Goal: Find specific page/section: Find specific page/section

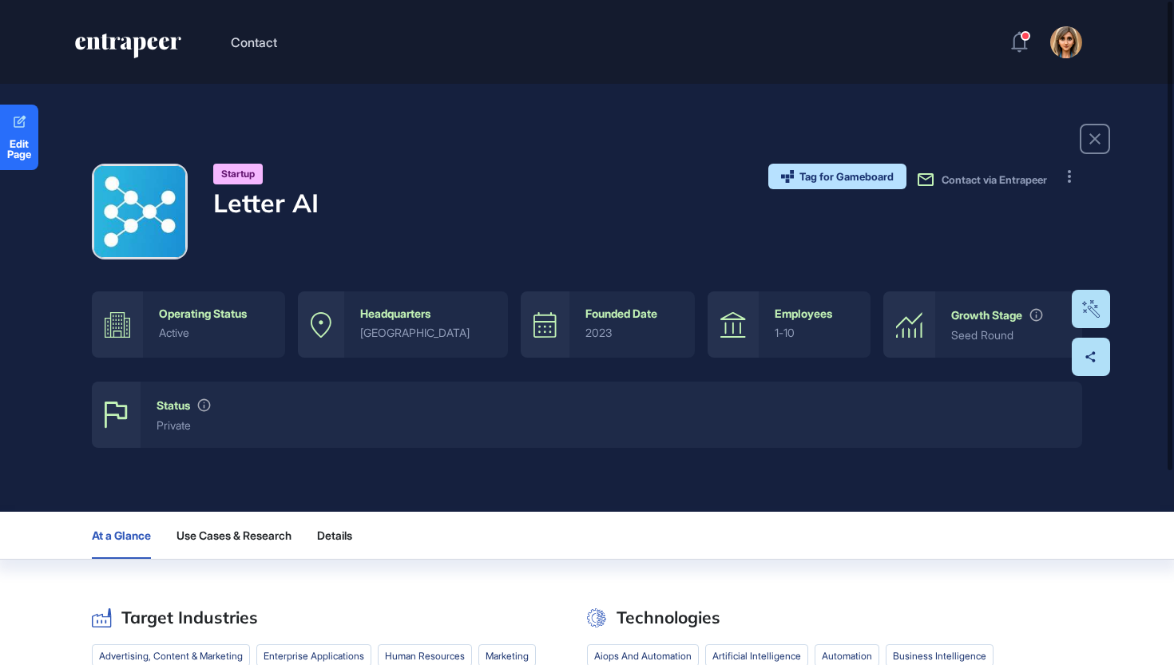
scroll to position [1, 1]
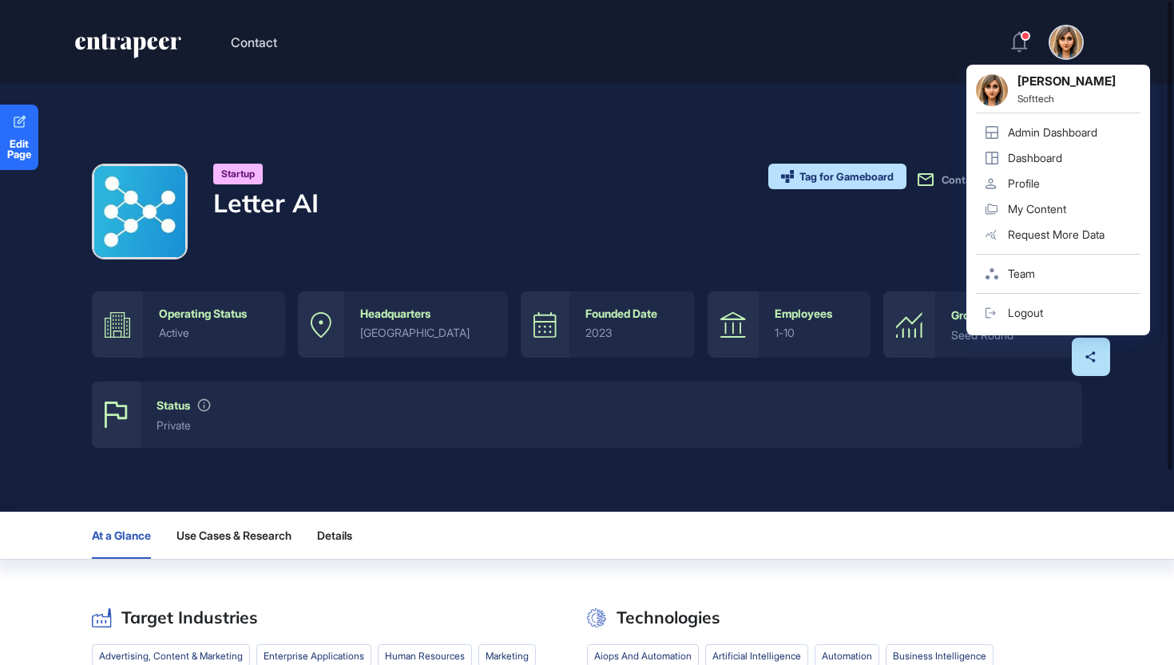
click at [1045, 130] on div "Admin Dashboard" at bounding box center [1052, 132] width 89 height 13
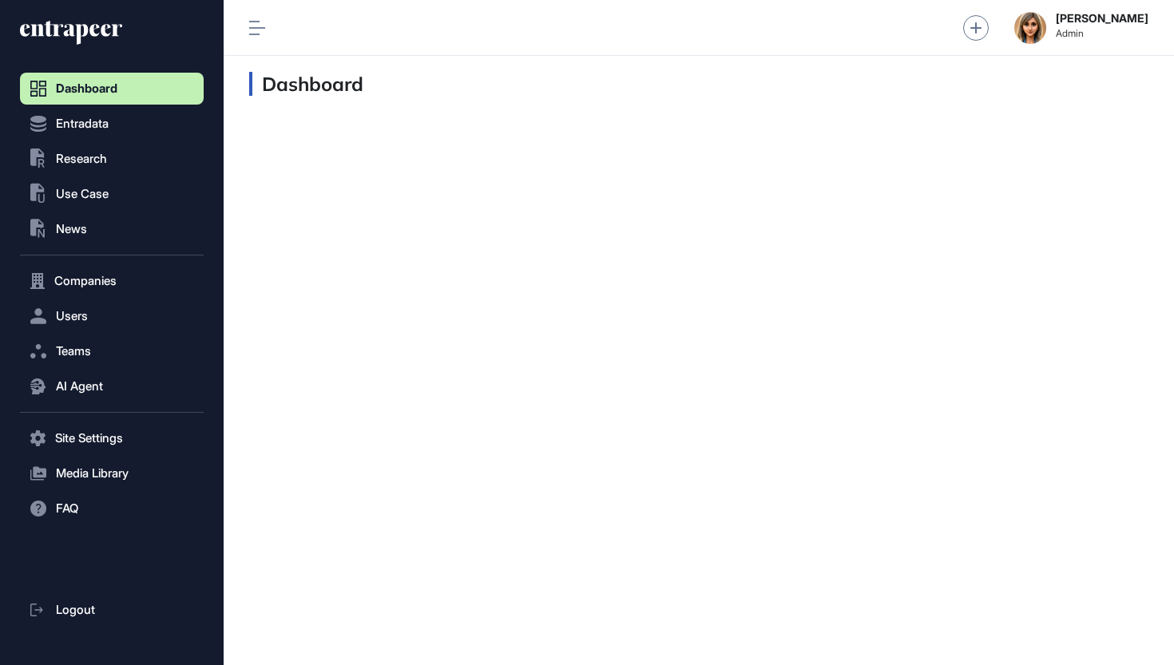
scroll to position [1, 1]
drag, startPoint x: 126, startPoint y: 168, endPoint x: 117, endPoint y: 169, distance: 8.8
click at [124, 169] on button ".st0{fill:currentColor} Research" at bounding box center [112, 159] width 184 height 32
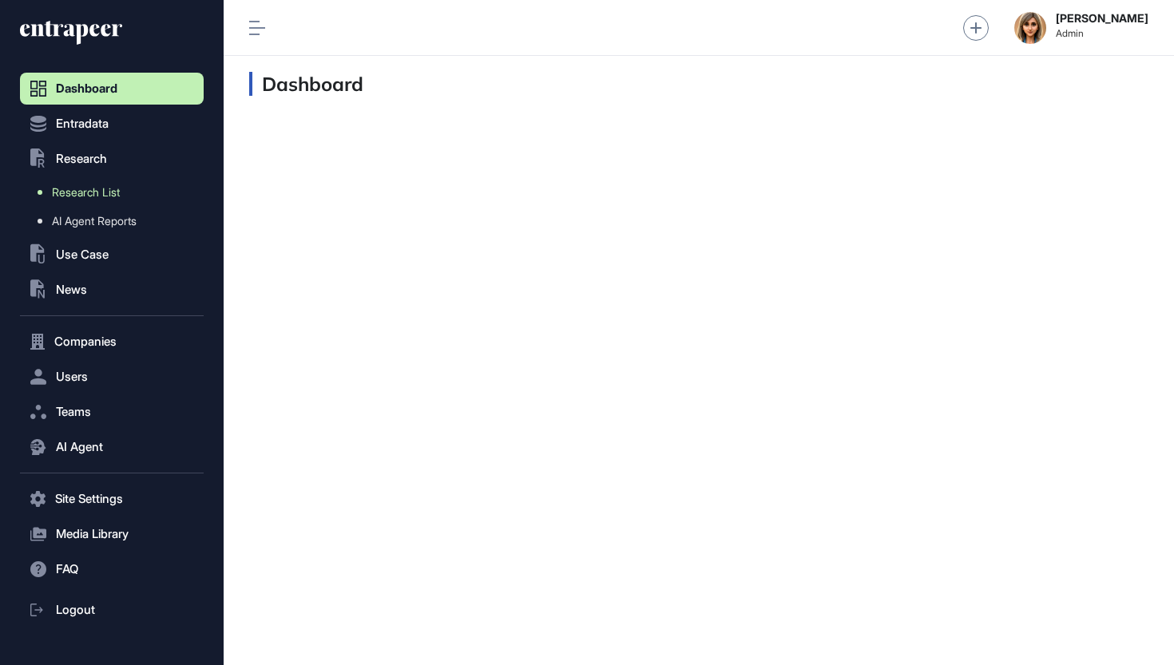
click at [112, 185] on link "Research List" at bounding box center [116, 192] width 176 height 29
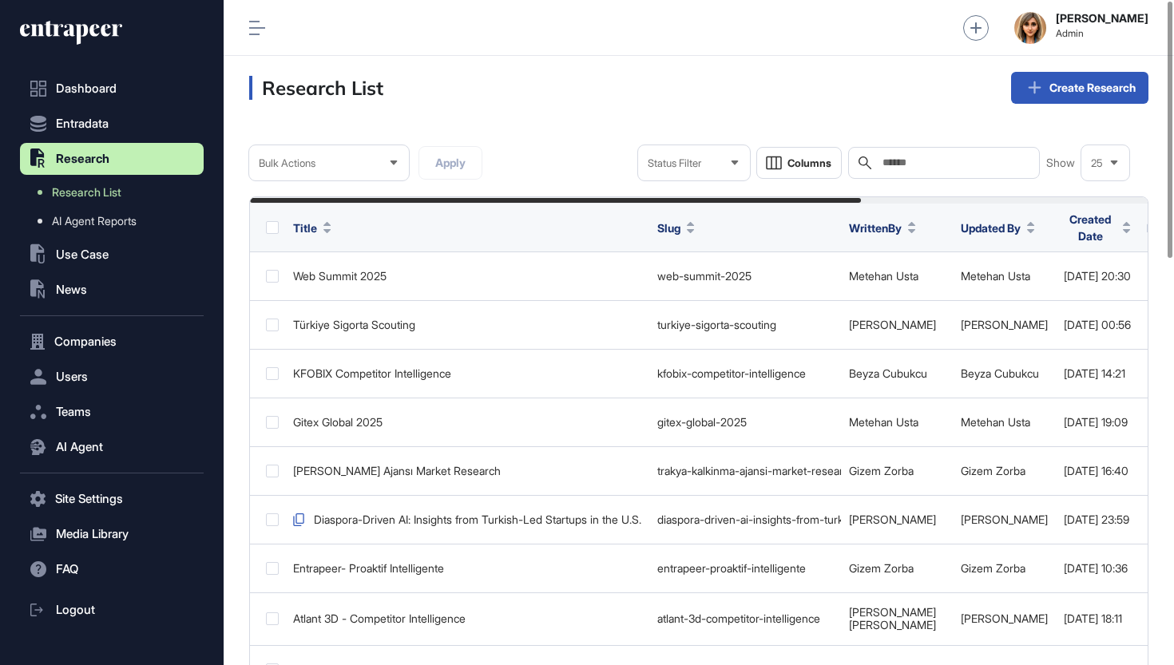
click at [905, 169] on input "text" at bounding box center [955, 163] width 149 height 13
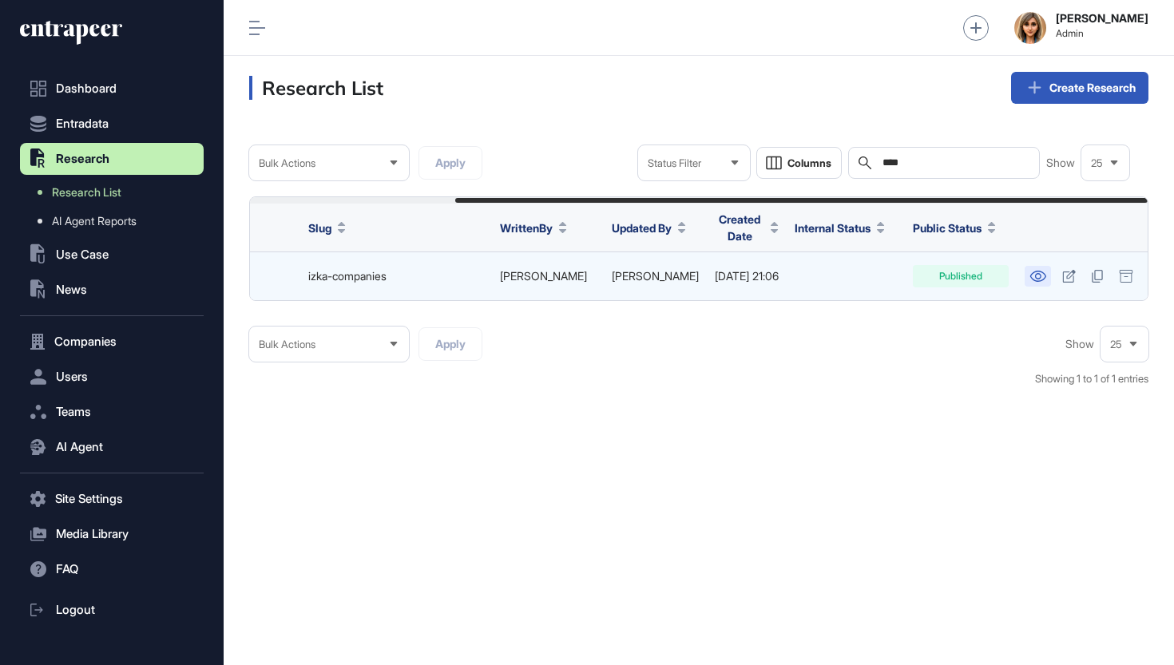
scroll to position [0, 267]
type input "****"
click at [1044, 271] on icon at bounding box center [1038, 276] width 17 height 11
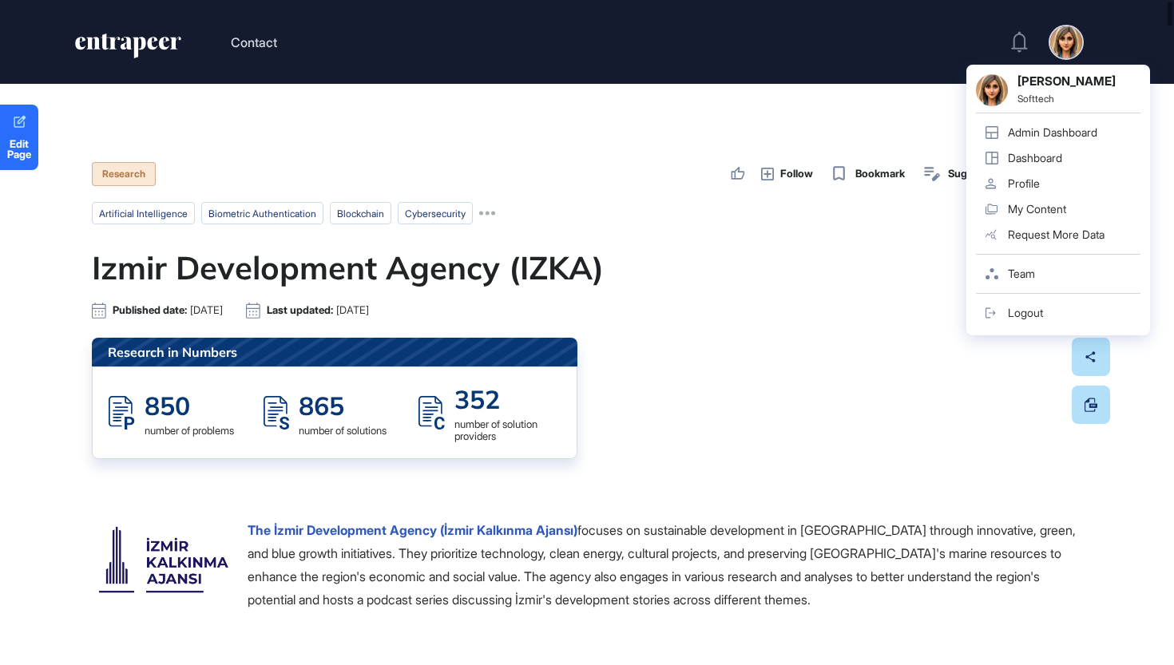
click at [839, 20] on header "Contact Ezgi Demir Softtech Admin Dashboard Dashboard Profile My Content Reques…" at bounding box center [587, 42] width 1174 height 84
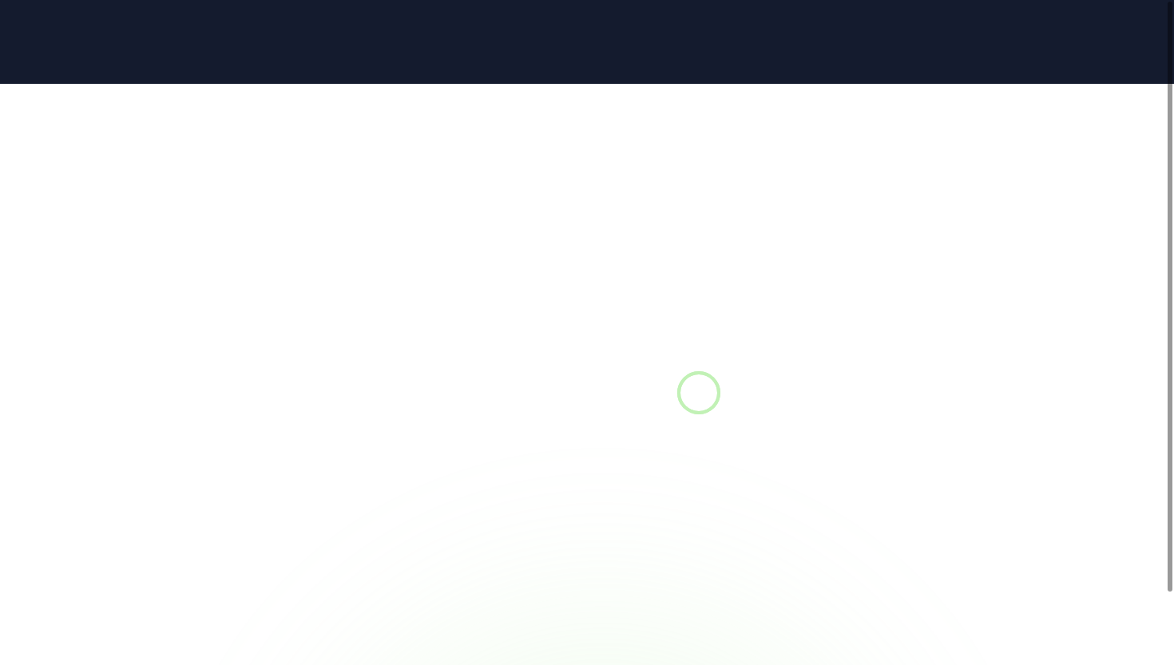
scroll to position [1, 1]
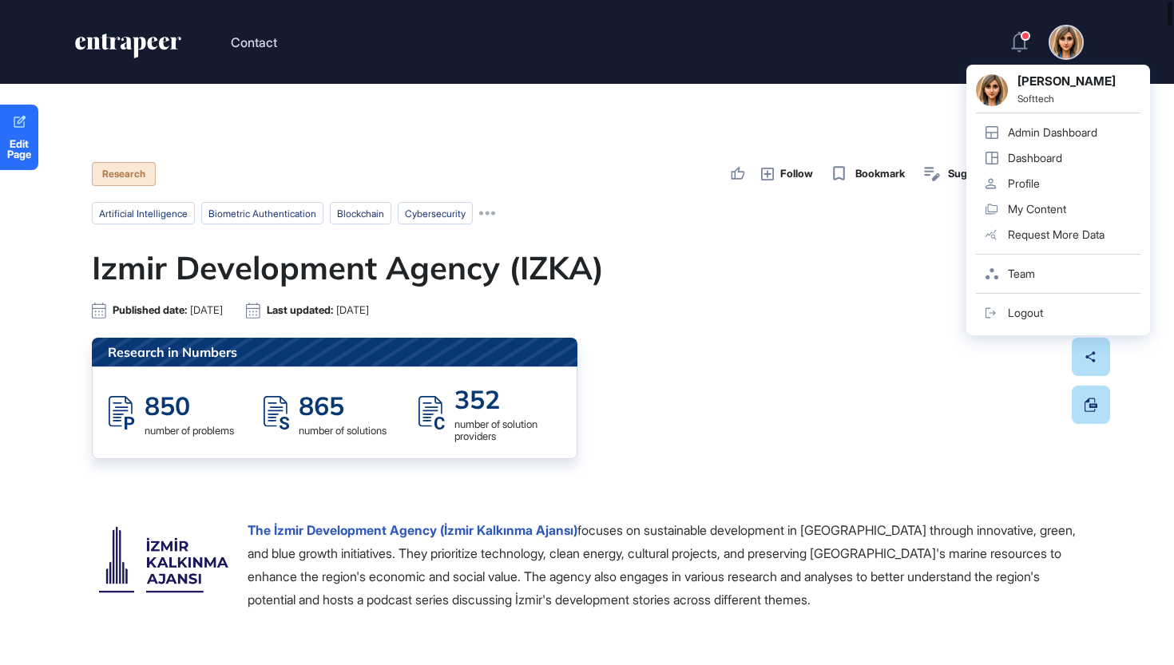
click at [1049, 131] on div "Admin Dashboard" at bounding box center [1052, 132] width 89 height 13
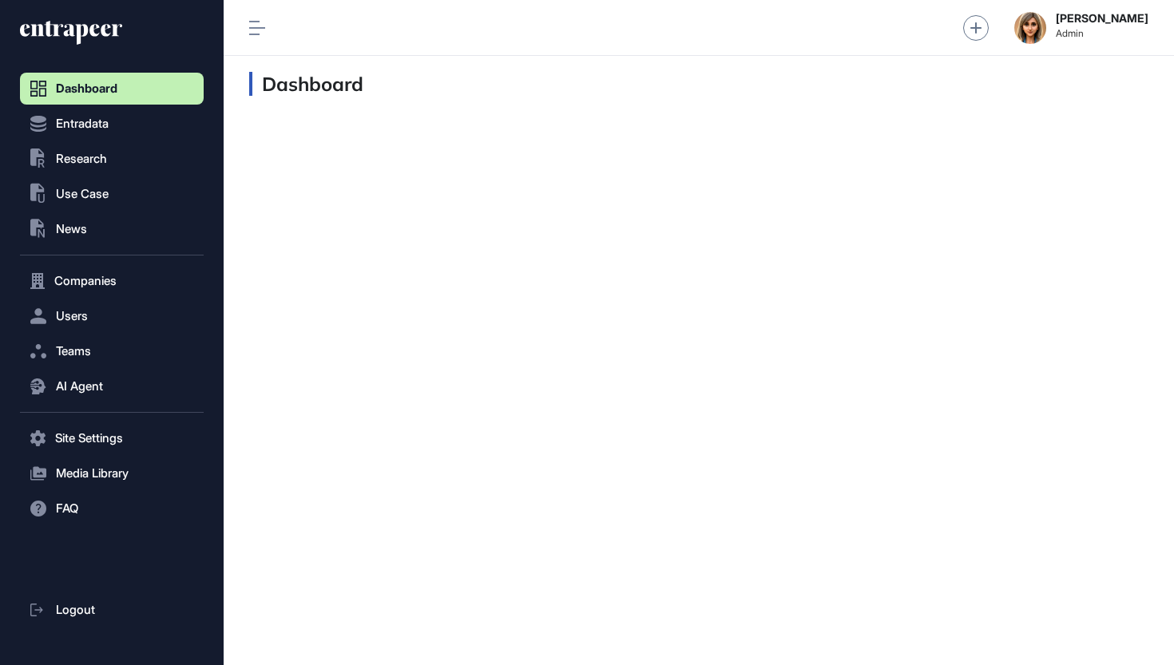
scroll to position [1, 1]
click at [98, 121] on span "Entradata" at bounding box center [82, 123] width 53 height 13
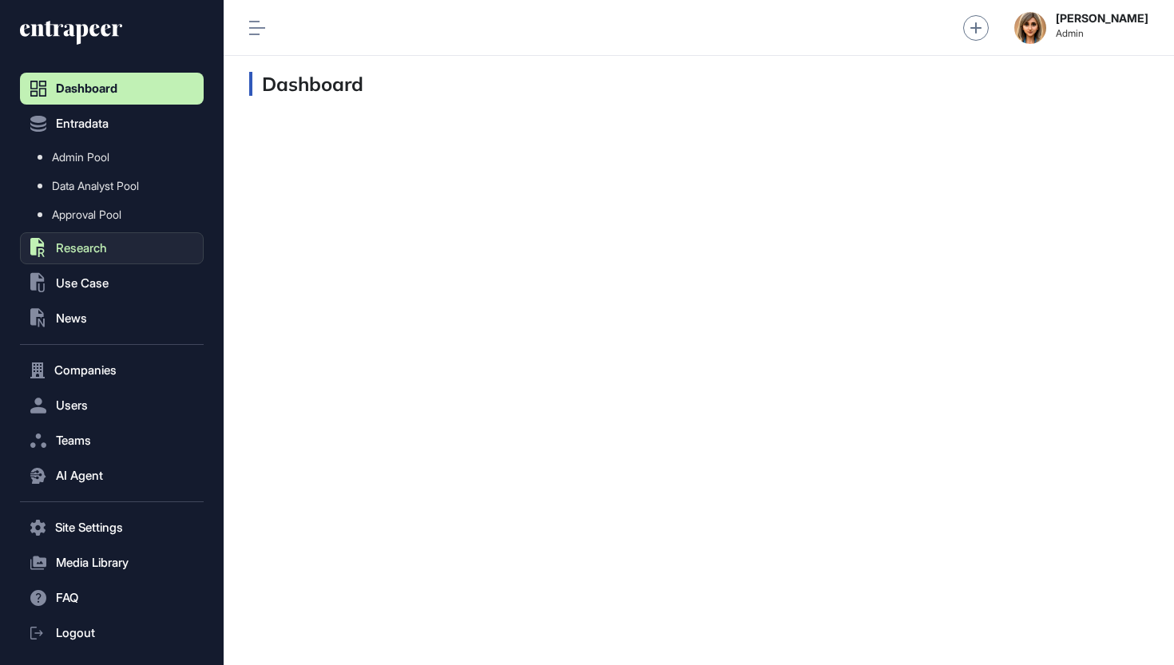
click at [85, 246] on span "Research" at bounding box center [81, 248] width 51 height 13
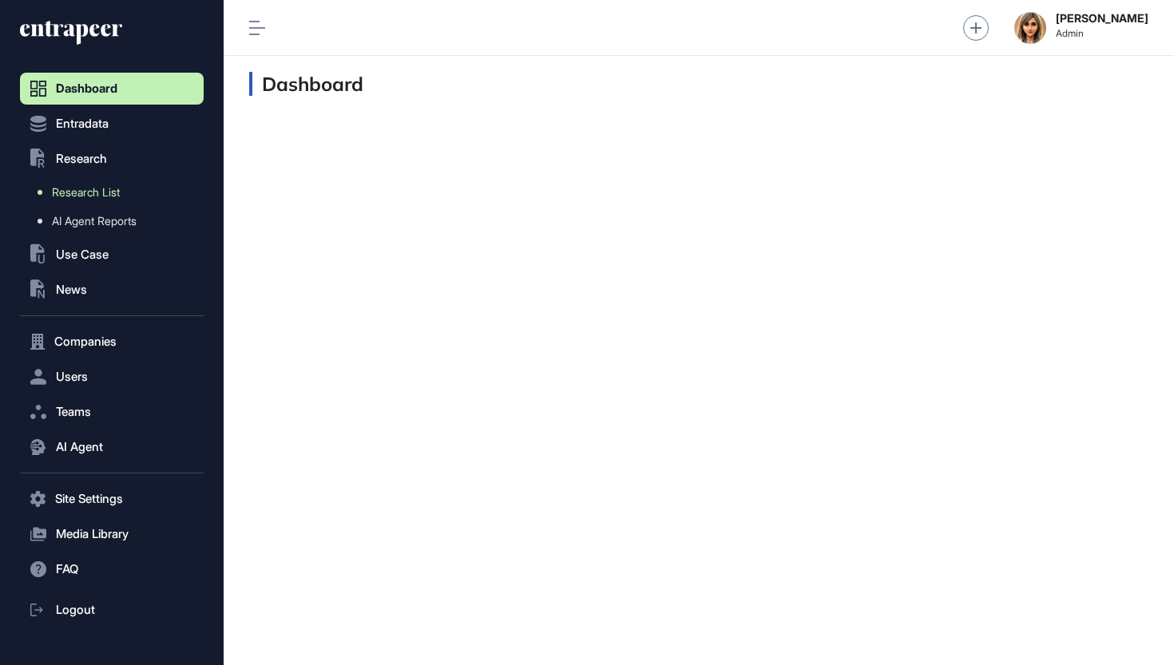
click at [91, 188] on span "Research List" at bounding box center [86, 192] width 68 height 13
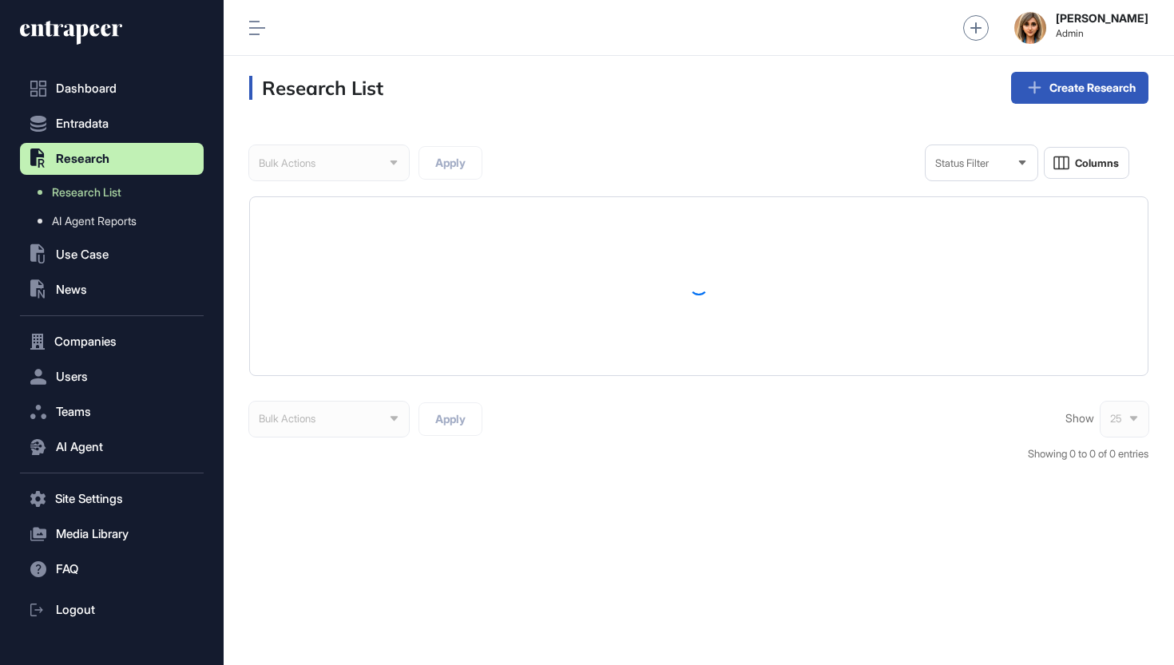
click at [982, 173] on div "Status Filter" at bounding box center [982, 163] width 112 height 31
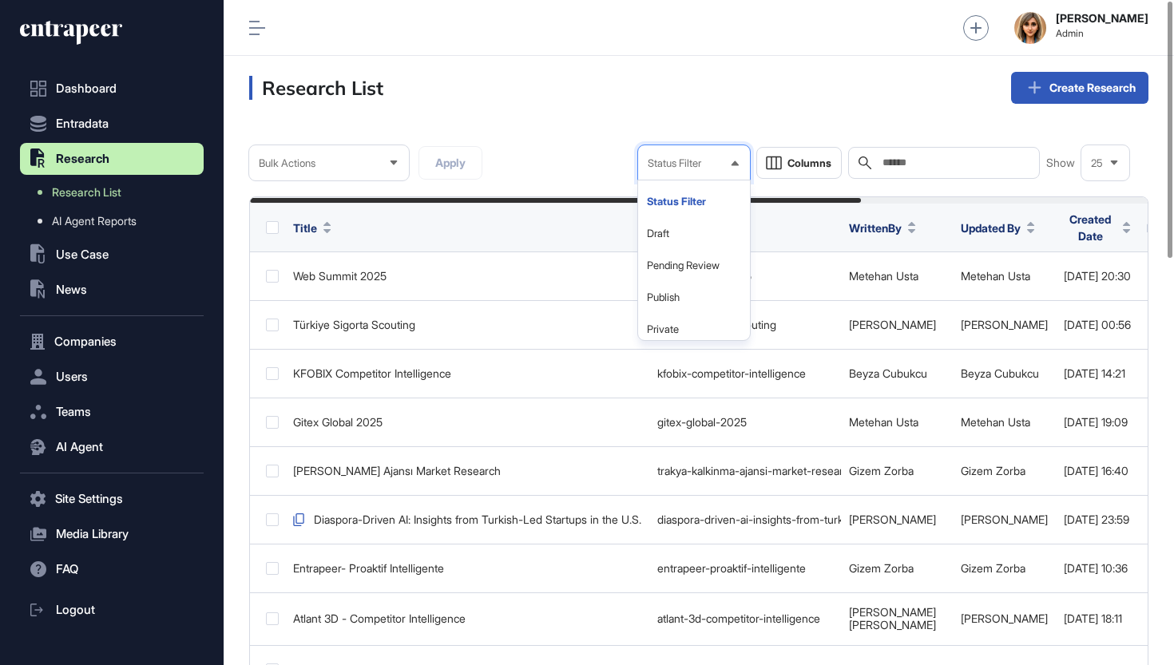
click at [899, 169] on input "text" at bounding box center [955, 163] width 149 height 13
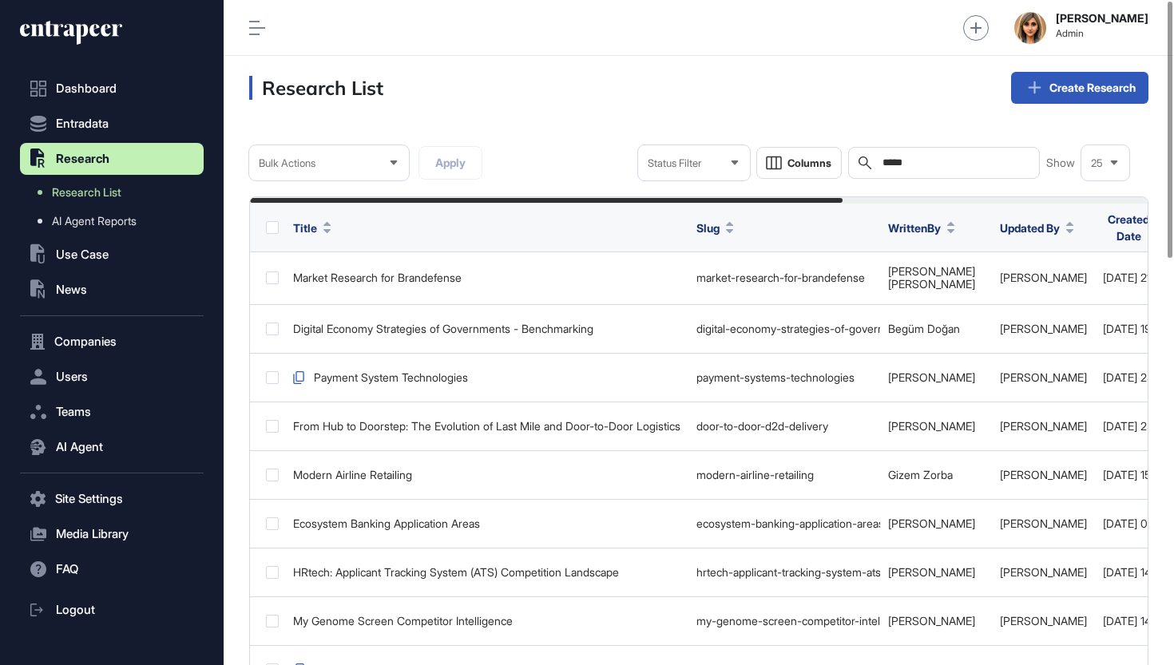
click at [927, 163] on input "*****" at bounding box center [955, 163] width 149 height 13
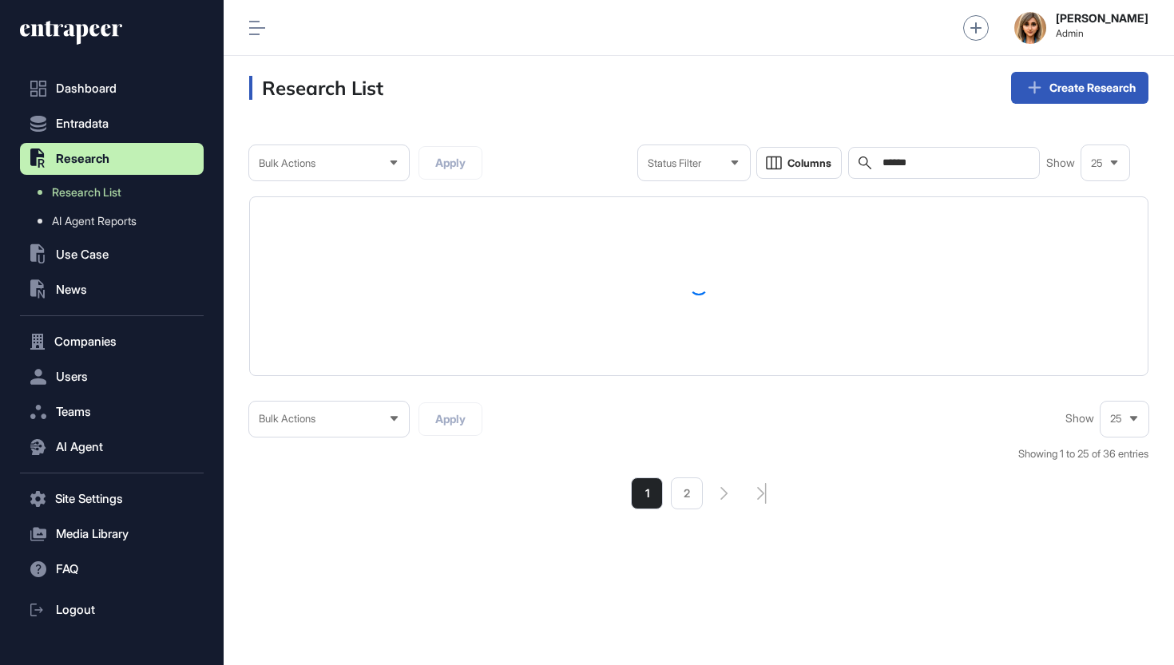
type input "*******"
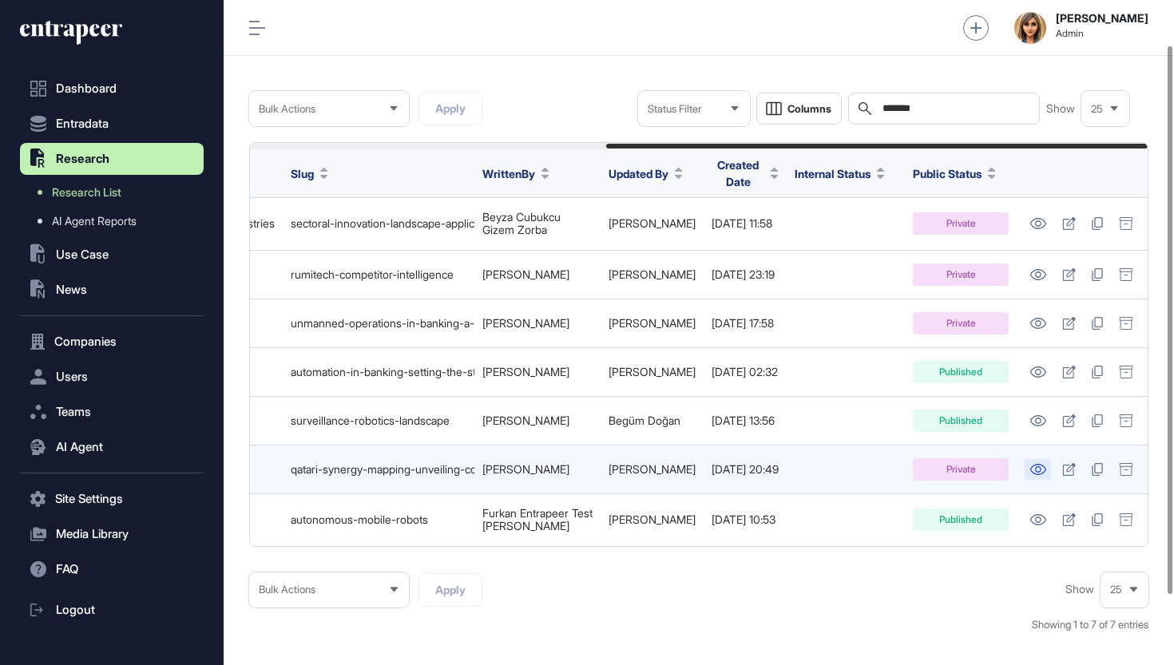
scroll to position [0, 591]
click at [1031, 464] on icon at bounding box center [1038, 469] width 16 height 11
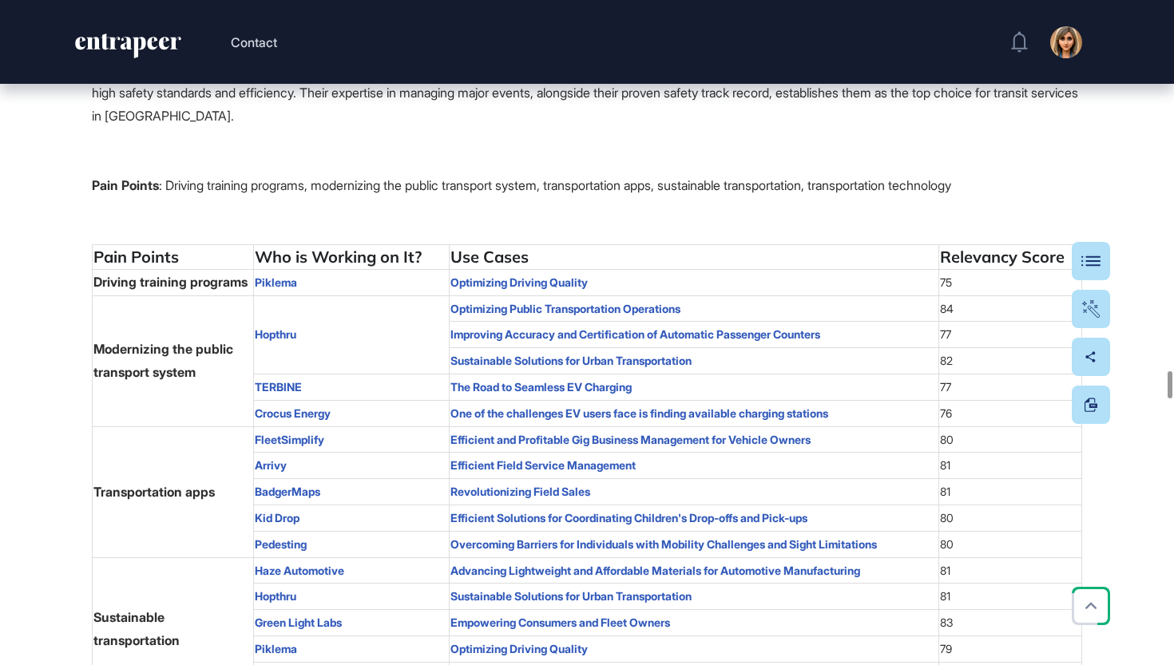
scroll to position [9006, 0]
